Goal: Task Accomplishment & Management: Use online tool/utility

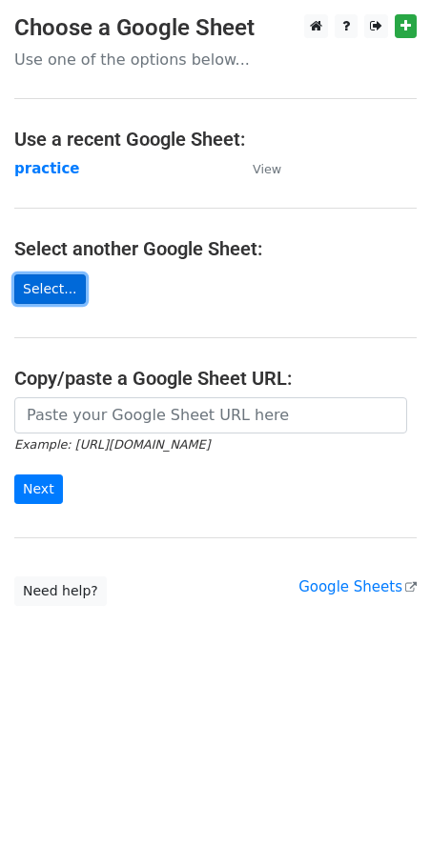
click at [56, 290] on link "Select..." at bounding box center [49, 289] width 71 height 30
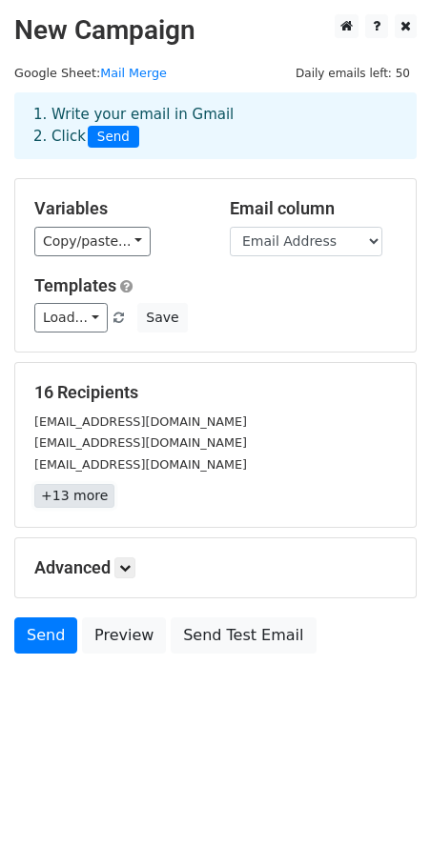
click at [75, 495] on link "+13 more" at bounding box center [74, 496] width 80 height 24
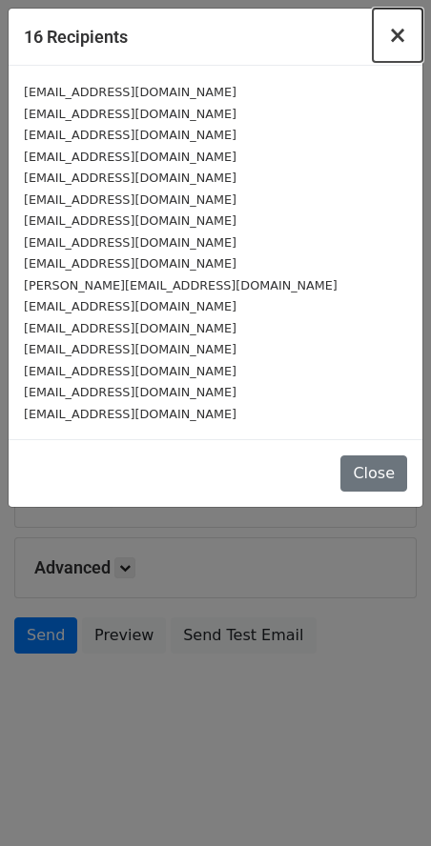
click at [400, 40] on span "×" at bounding box center [397, 35] width 19 height 27
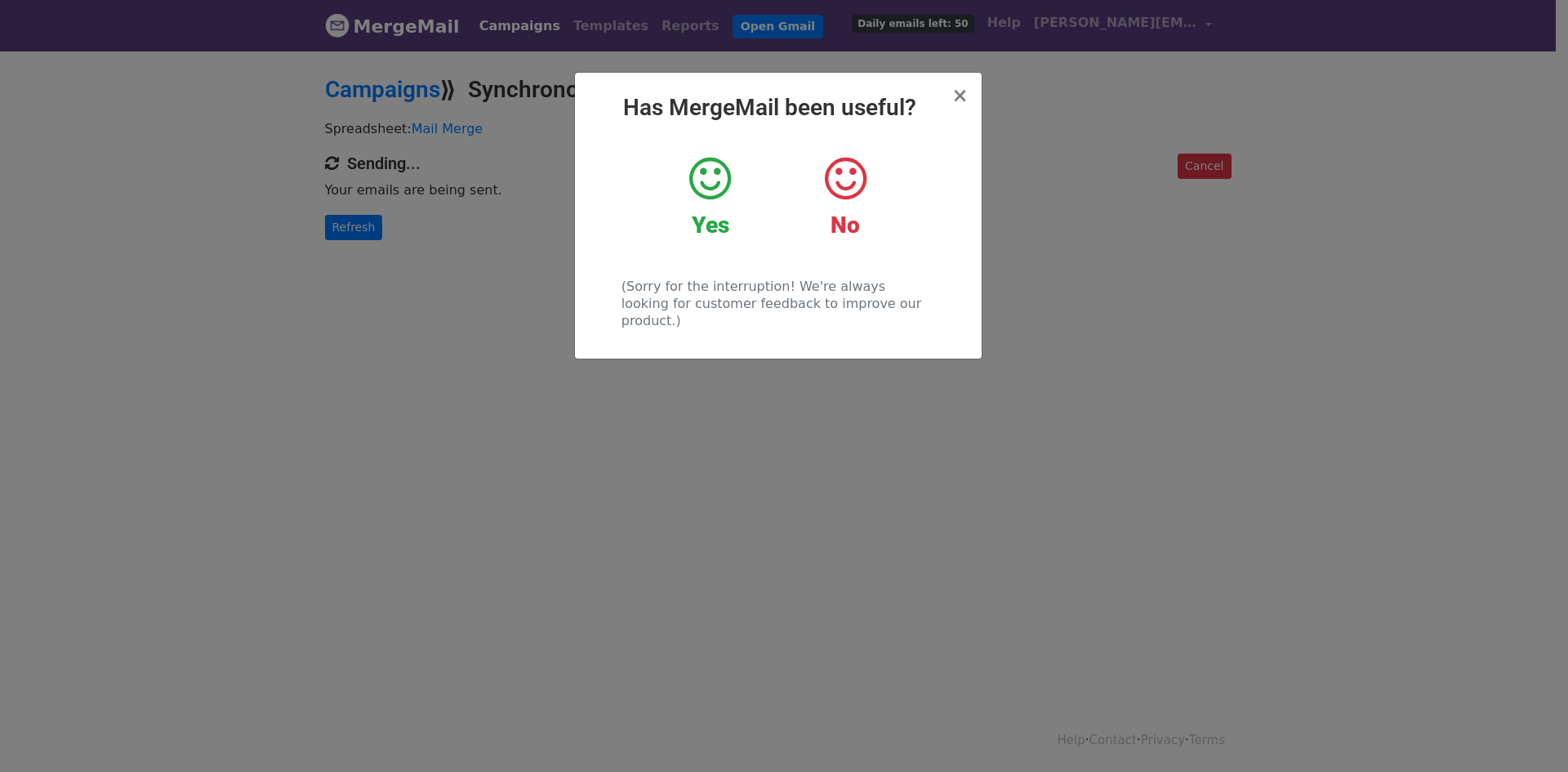
click at [740, 196] on div "Yes" at bounding box center [710, 196] width 111 height 85
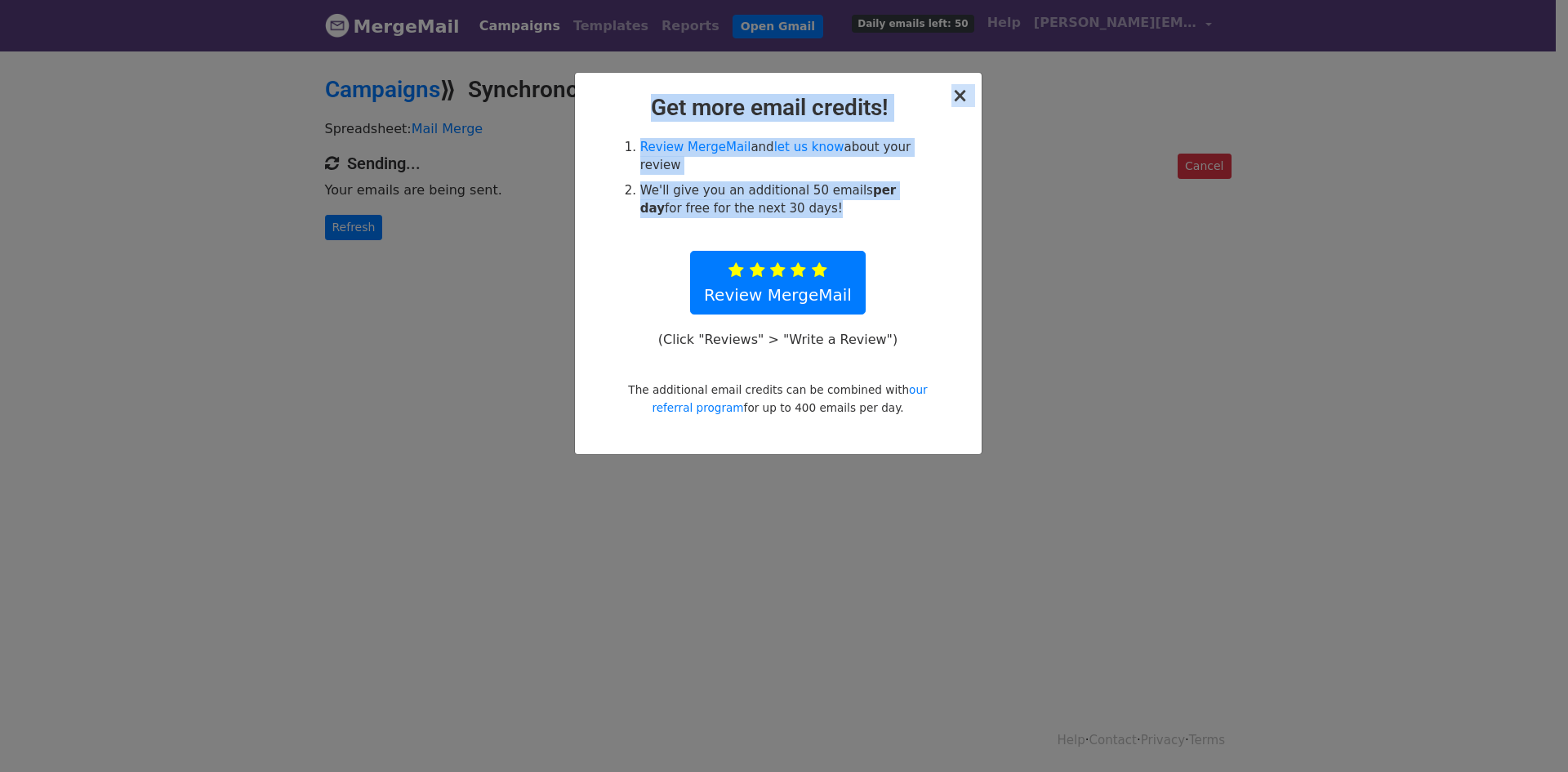
drag, startPoint x: 740, startPoint y: 196, endPoint x: 953, endPoint y: 104, distance: 232.0
click at [953, 104] on div "× Get more email credits! Review MergeMail and let us know about your review We…" at bounding box center [778, 263] width 406 height 382
click at [970, 90] on div "× Get more email credits! Review MergeMail and let us know about your review We…" at bounding box center [778, 263] width 406 height 382
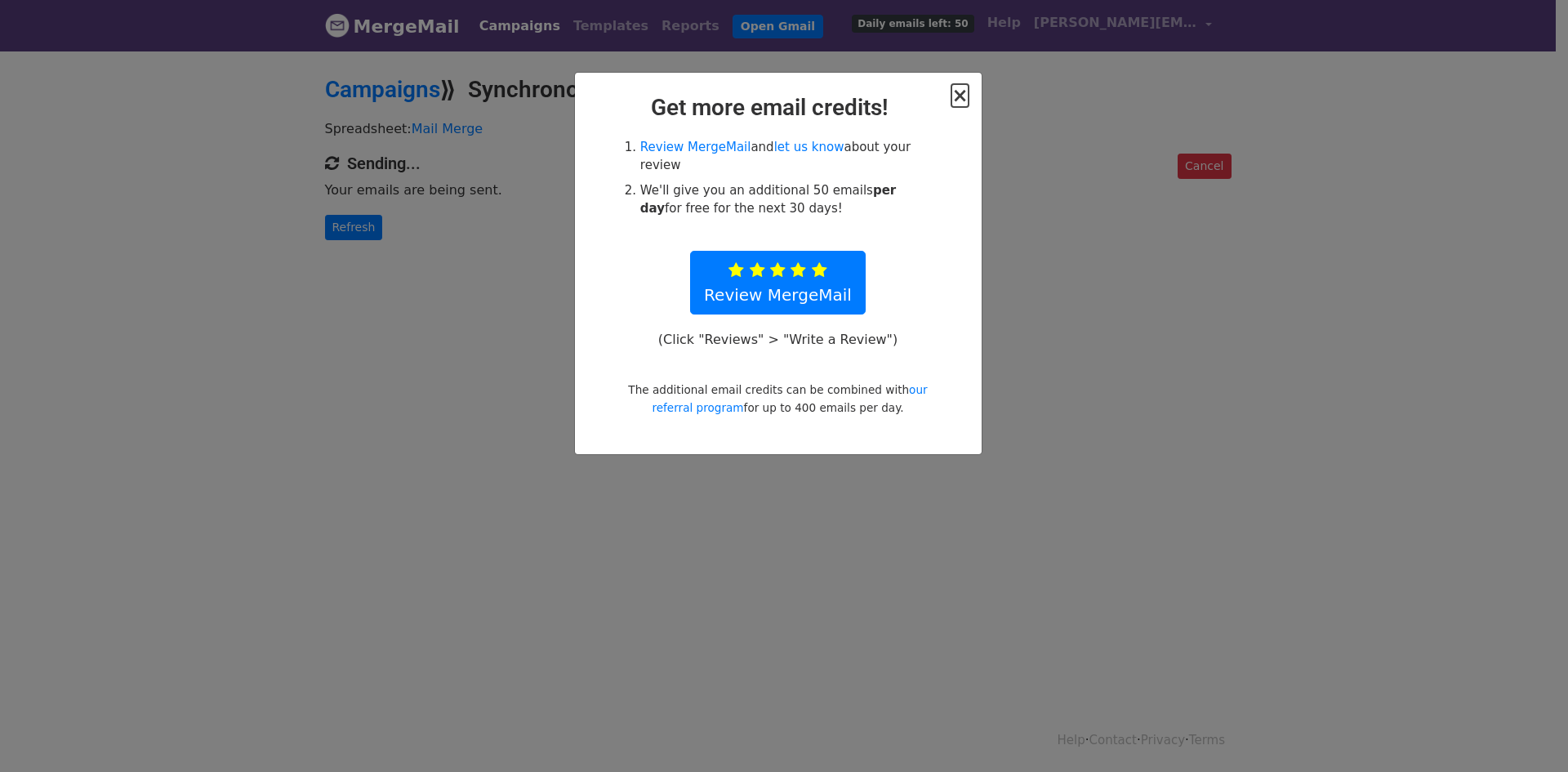
click at [958, 93] on span "×" at bounding box center [959, 95] width 16 height 23
